Goal: Check status: Check status

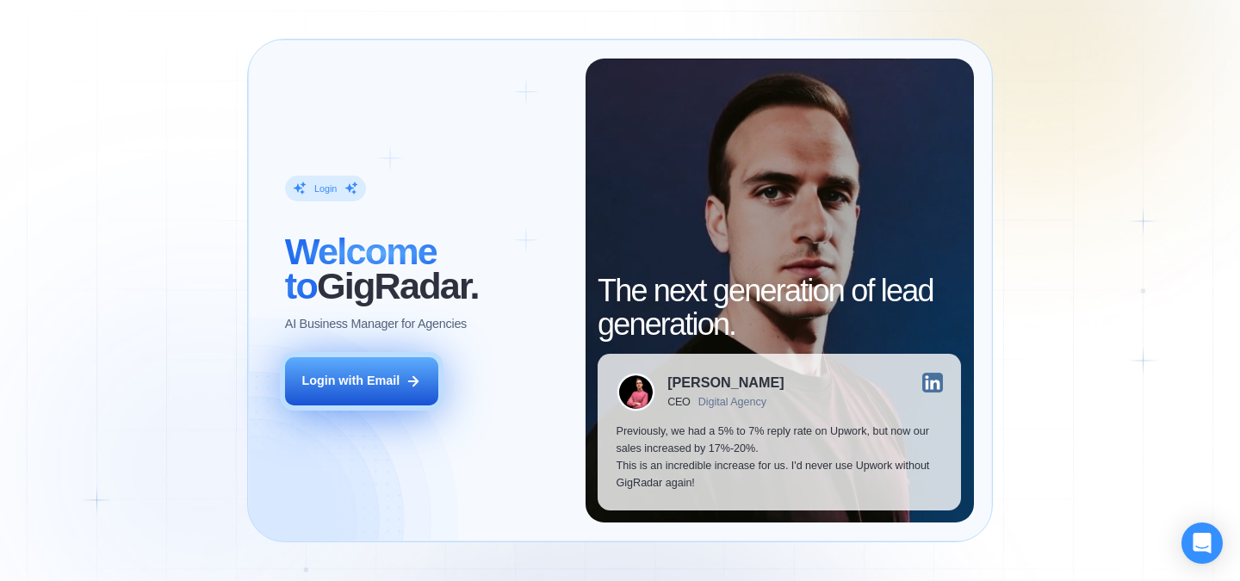
click at [371, 385] on div "Login with Email" at bounding box center [350, 381] width 98 height 17
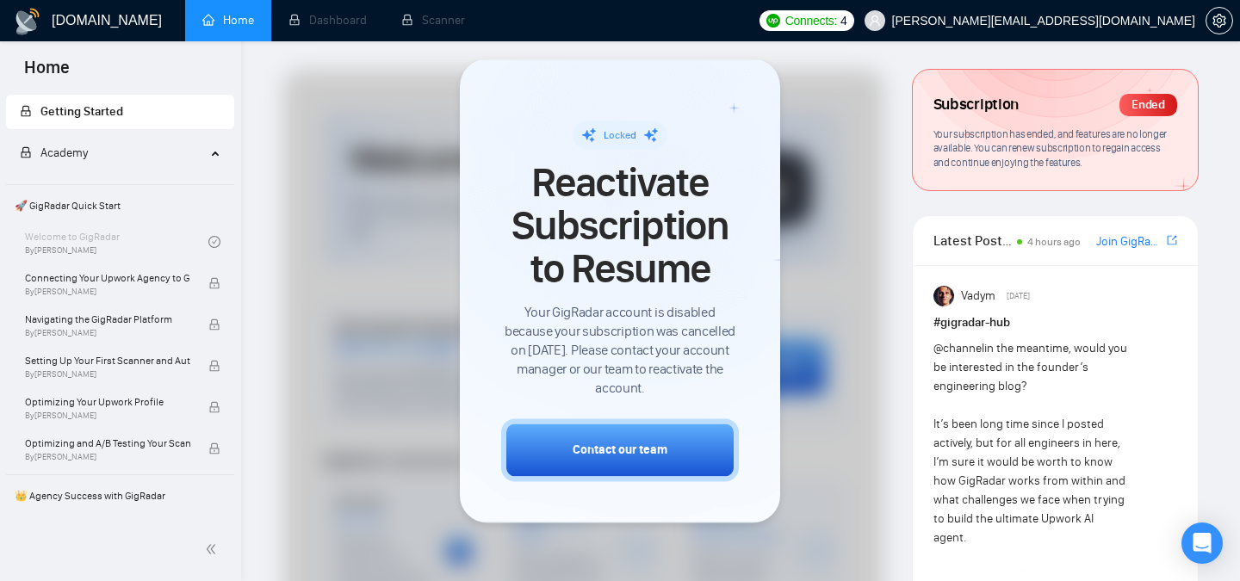
click at [885, 213] on div at bounding box center [620, 290] width 1240 height 581
click at [313, 22] on li "Dashboard" at bounding box center [327, 20] width 113 height 41
click at [412, 29] on li "Scanner" at bounding box center [433, 20] width 98 height 41
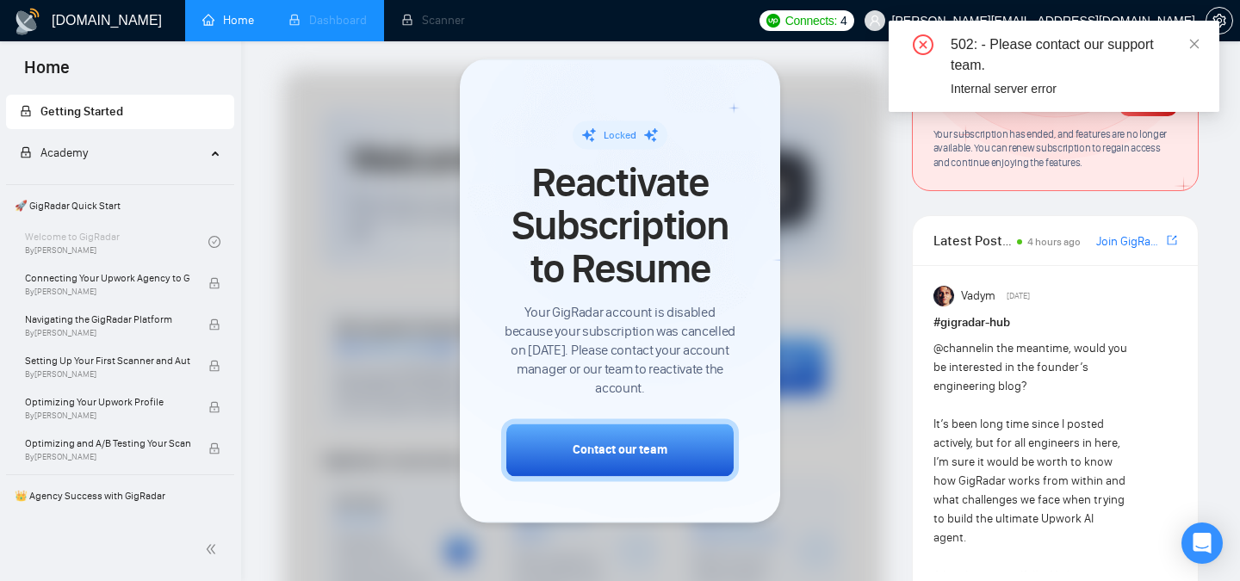
click at [318, 29] on li "Dashboard" at bounding box center [327, 20] width 113 height 41
click at [235, 28] on link "Home" at bounding box center [228, 20] width 52 height 15
click at [1194, 47] on icon "close" at bounding box center [1194, 44] width 12 height 12
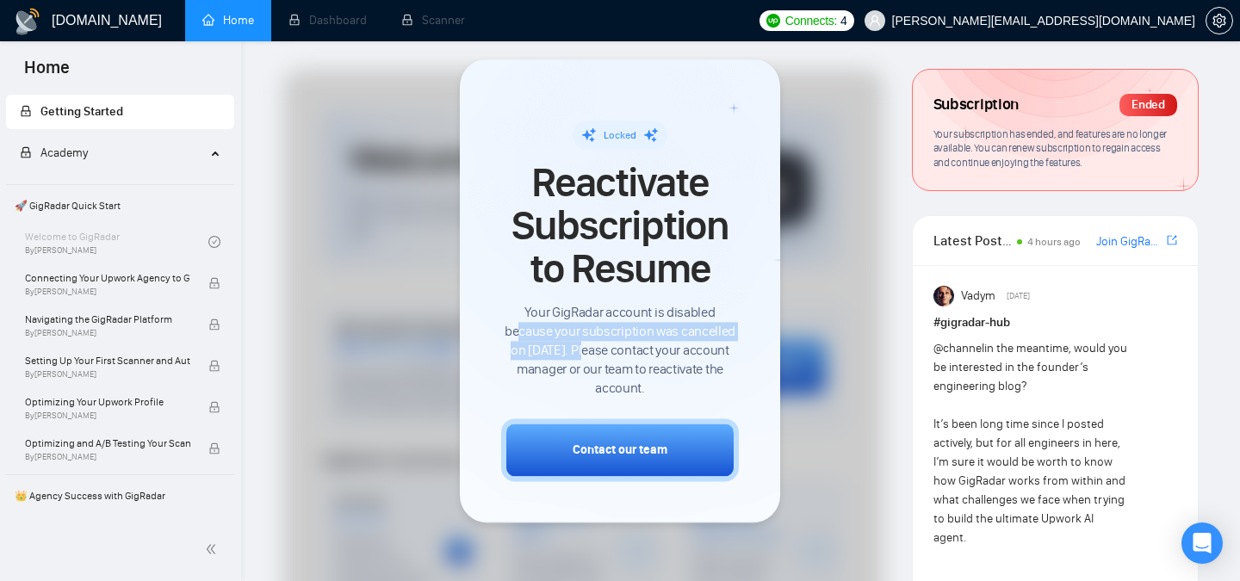
drag, startPoint x: 516, startPoint y: 332, endPoint x: 583, endPoint y: 348, distance: 68.9
click at [584, 348] on span "Your GigRadar account is disabled because your subscription was cancelled on [D…" at bounding box center [620, 350] width 238 height 95
click at [583, 348] on span "Your GigRadar account is disabled because your subscription was cancelled on [D…" at bounding box center [620, 350] width 238 height 95
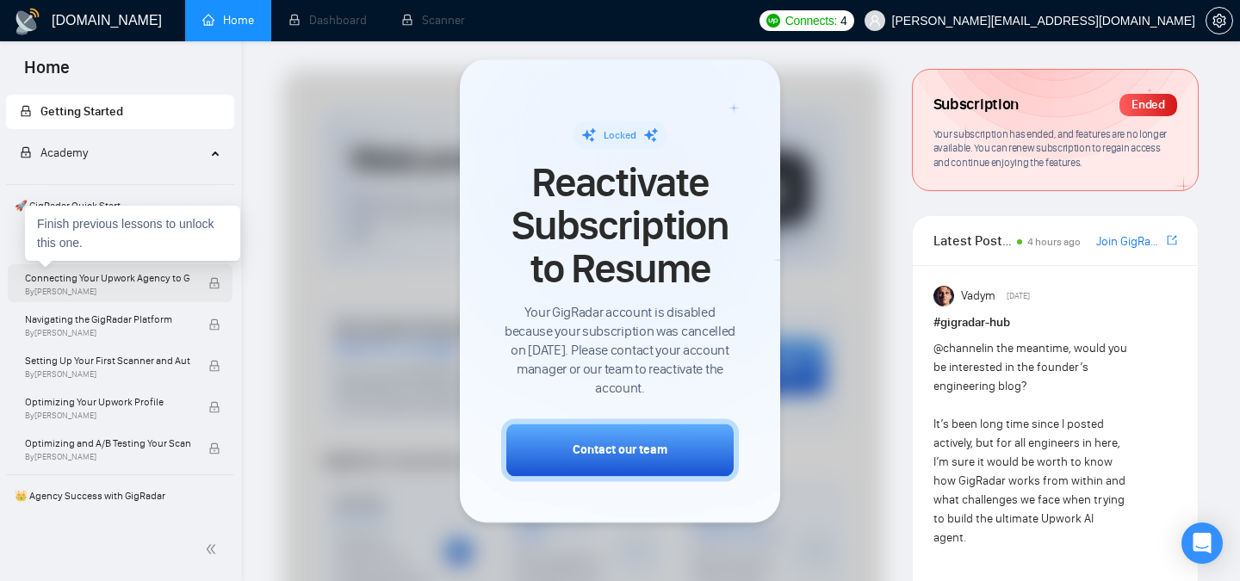
scroll to position [12, 0]
